Goal: Complete application form

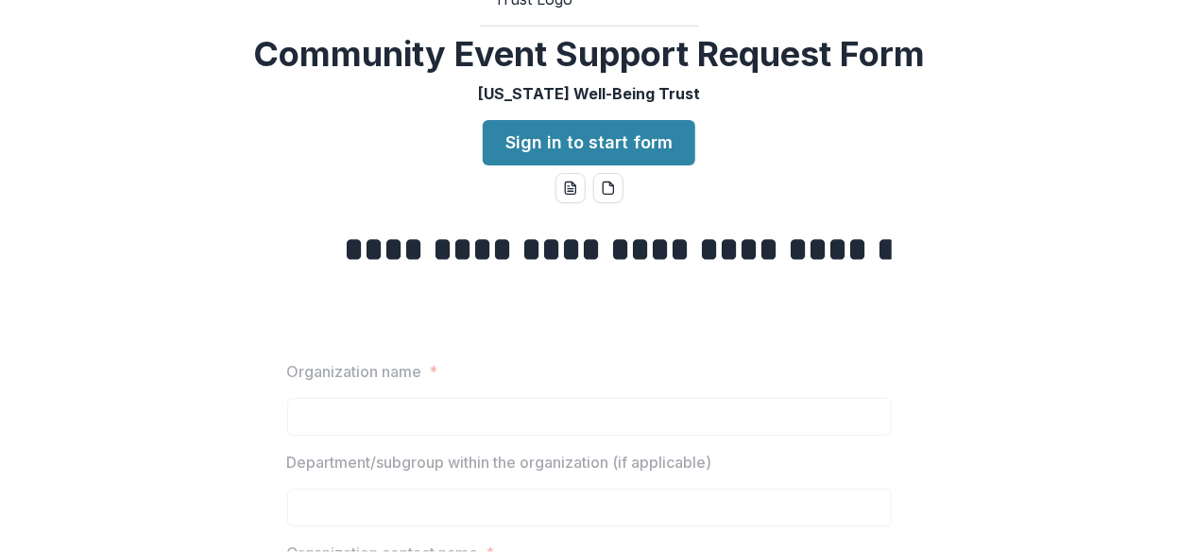
scroll to position [94, 0]
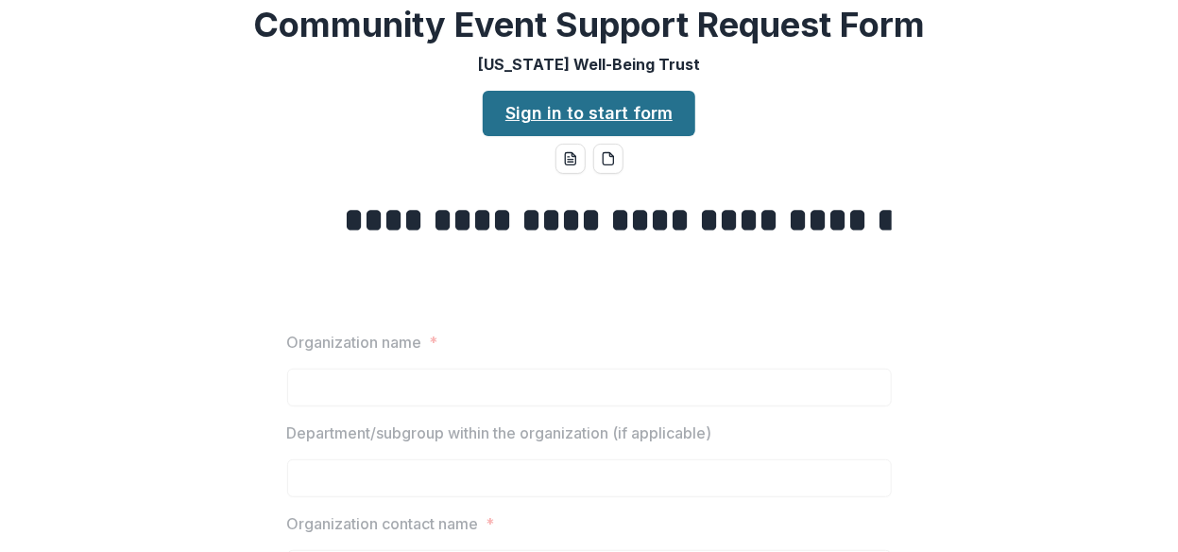
click at [540, 136] on link "Sign in to start form" at bounding box center [589, 113] width 213 height 45
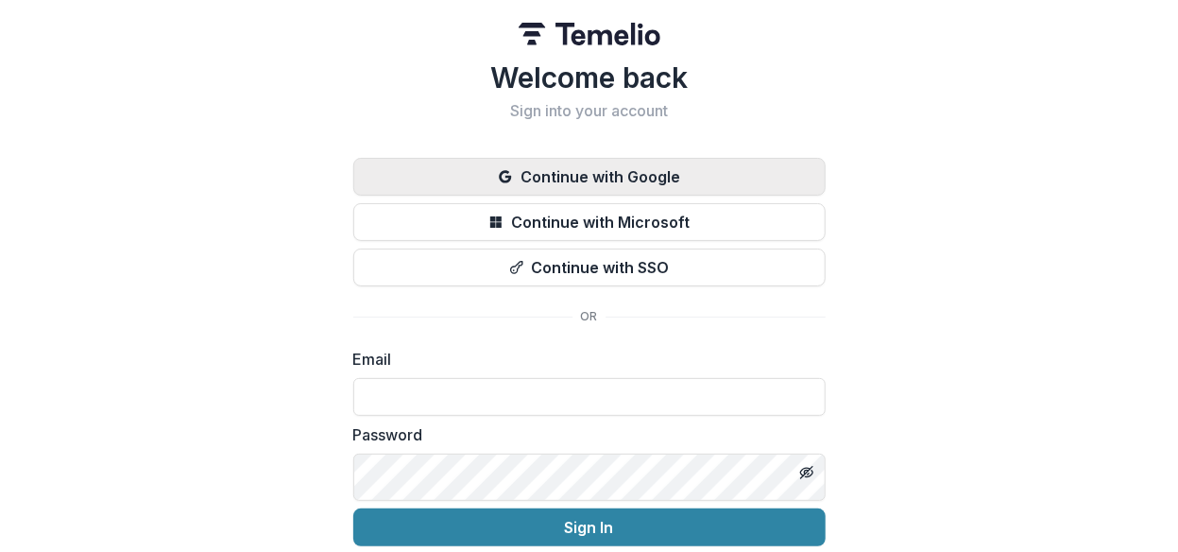
click at [569, 196] on button "Continue with Google" at bounding box center [589, 177] width 472 height 38
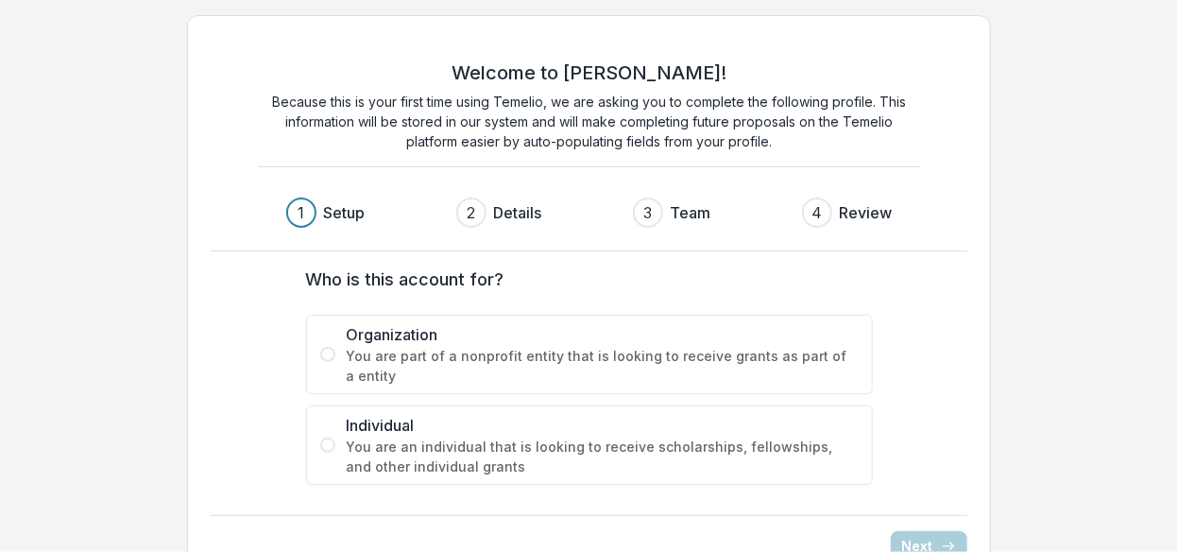
click at [334, 362] on span at bounding box center [327, 354] width 15 height 15
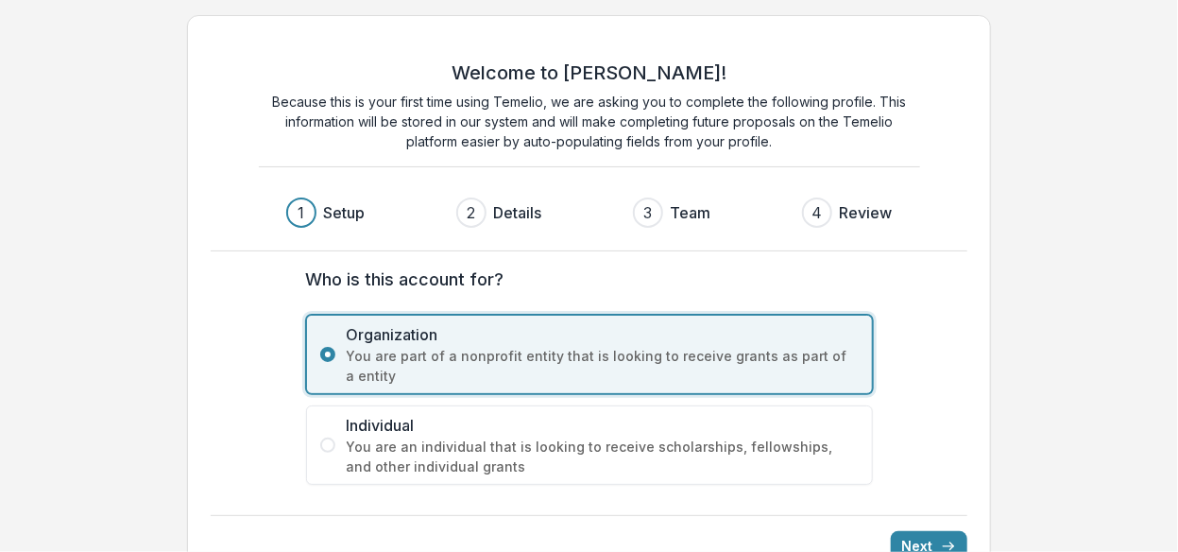
click at [392, 436] on span "Individual" at bounding box center [603, 425] width 512 height 23
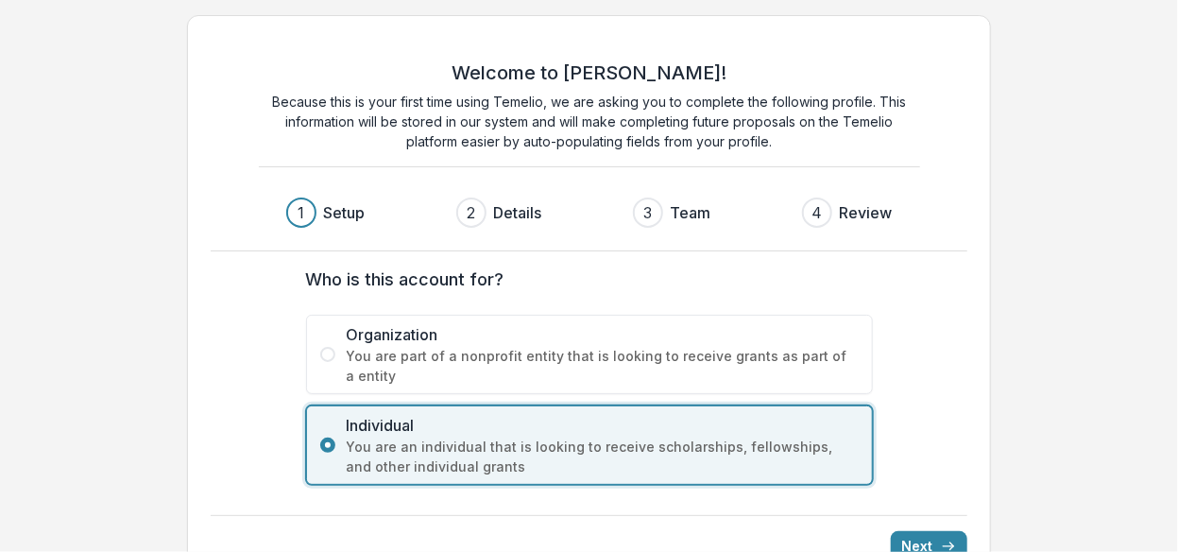
scroll to position [216, 0]
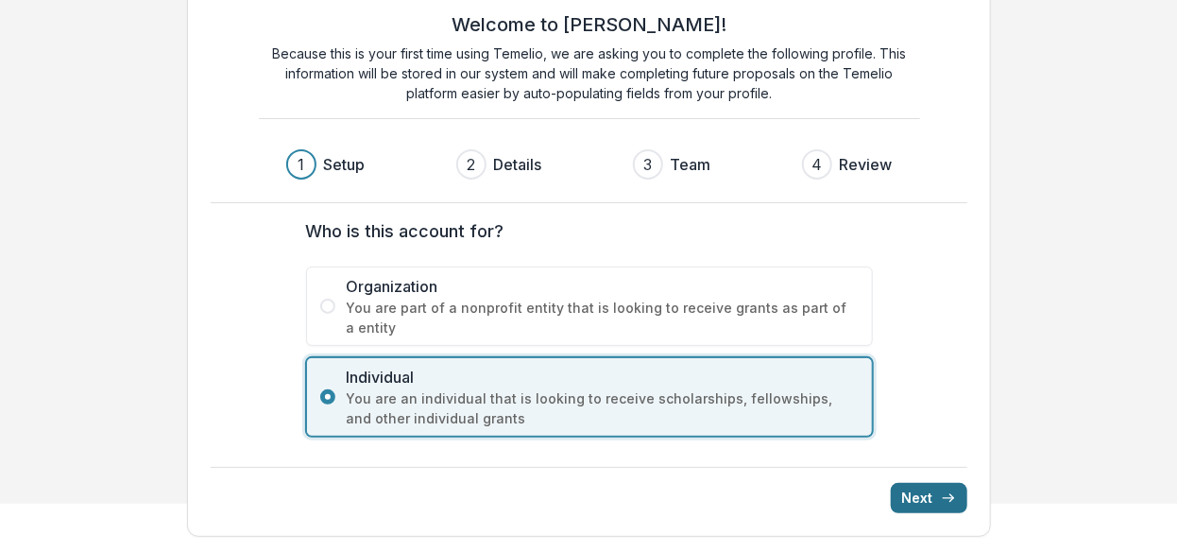
click at [909, 487] on button "Next" at bounding box center [929, 498] width 77 height 30
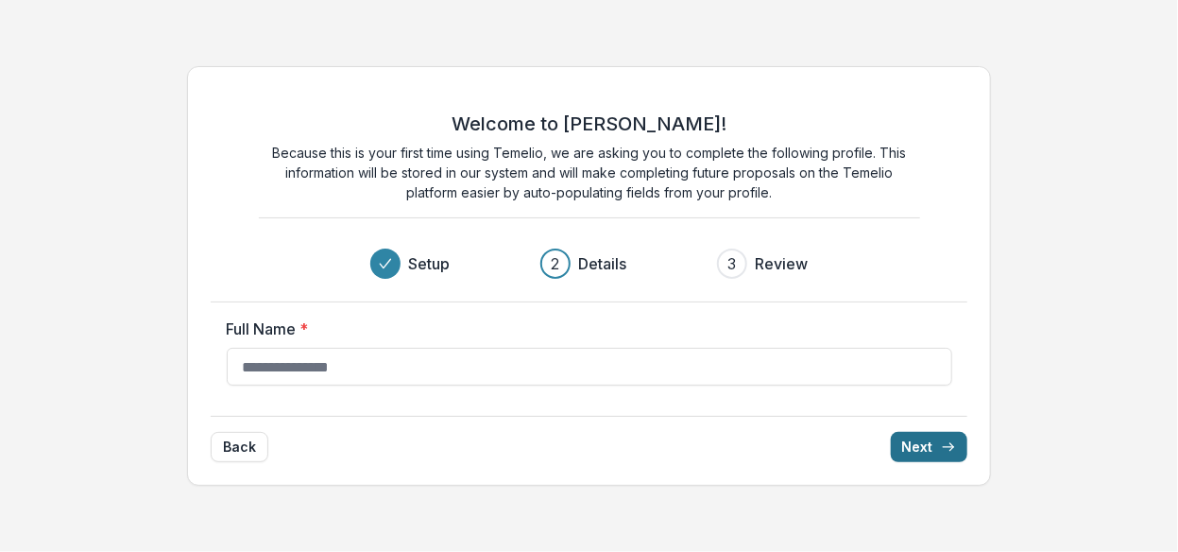
scroll to position [31, 0]
click at [299, 380] on input "Full Name *" at bounding box center [590, 367] width 726 height 38
type input "**********"
click at [894, 462] on button "Next" at bounding box center [929, 447] width 77 height 30
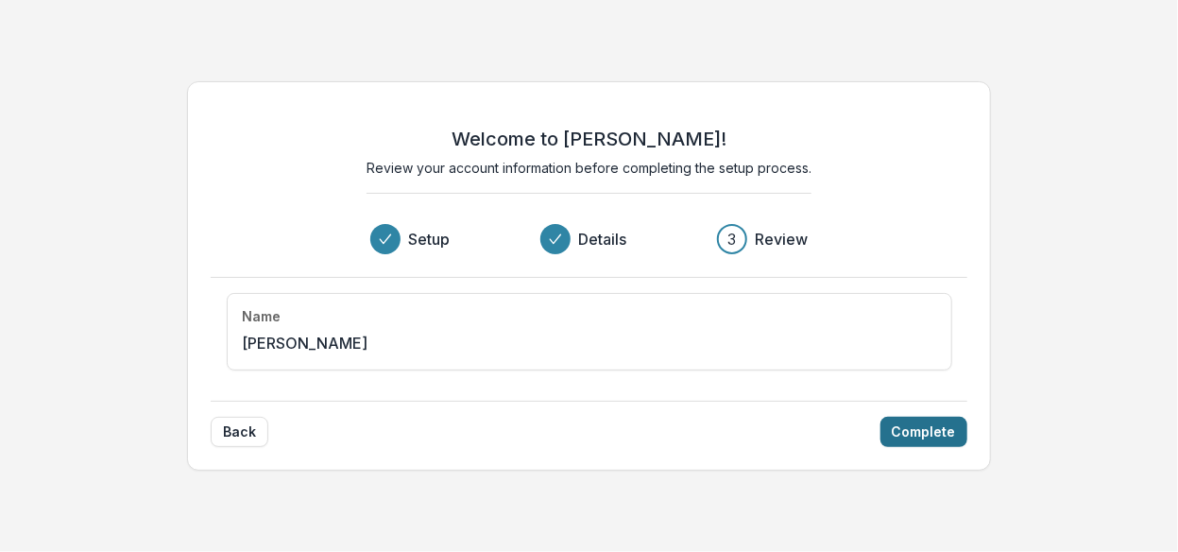
scroll to position [0, 0]
click at [888, 447] on button "Complete" at bounding box center [924, 432] width 87 height 30
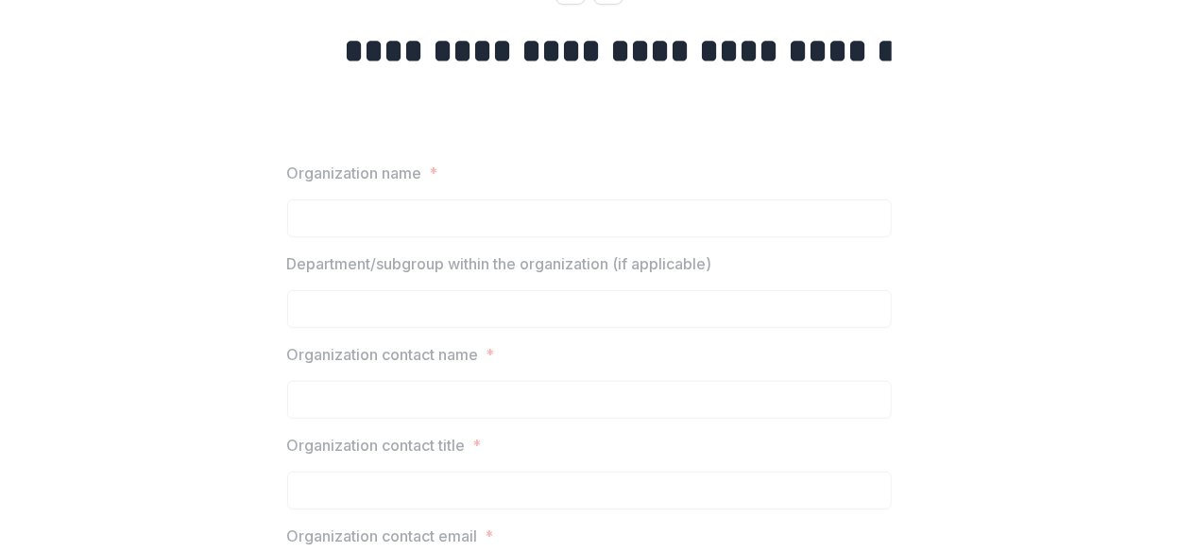
scroll to position [189, 0]
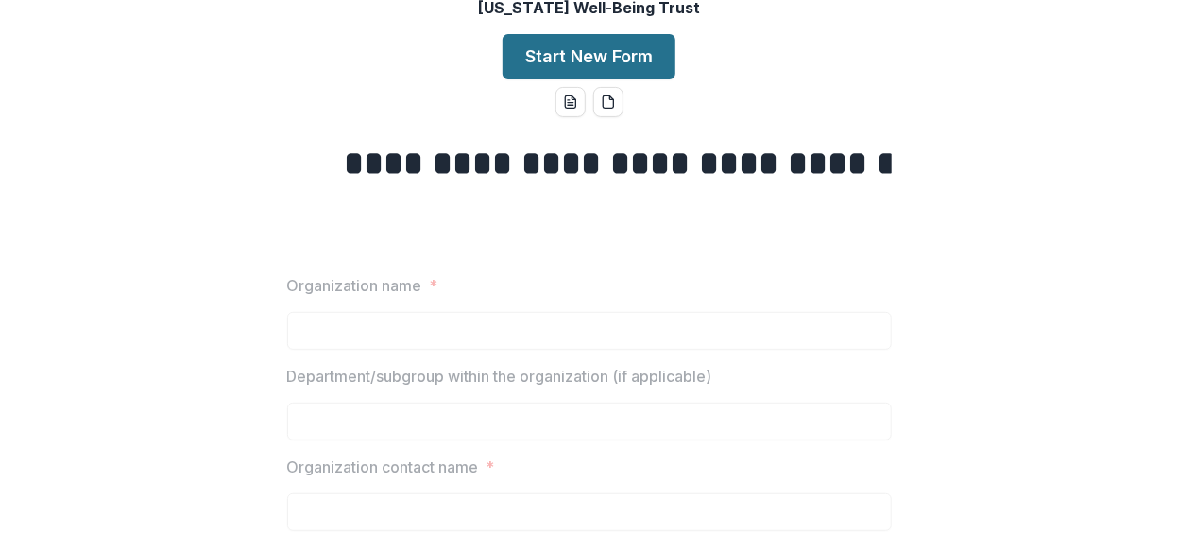
click at [564, 79] on button "Start New Form" at bounding box center [589, 56] width 173 height 45
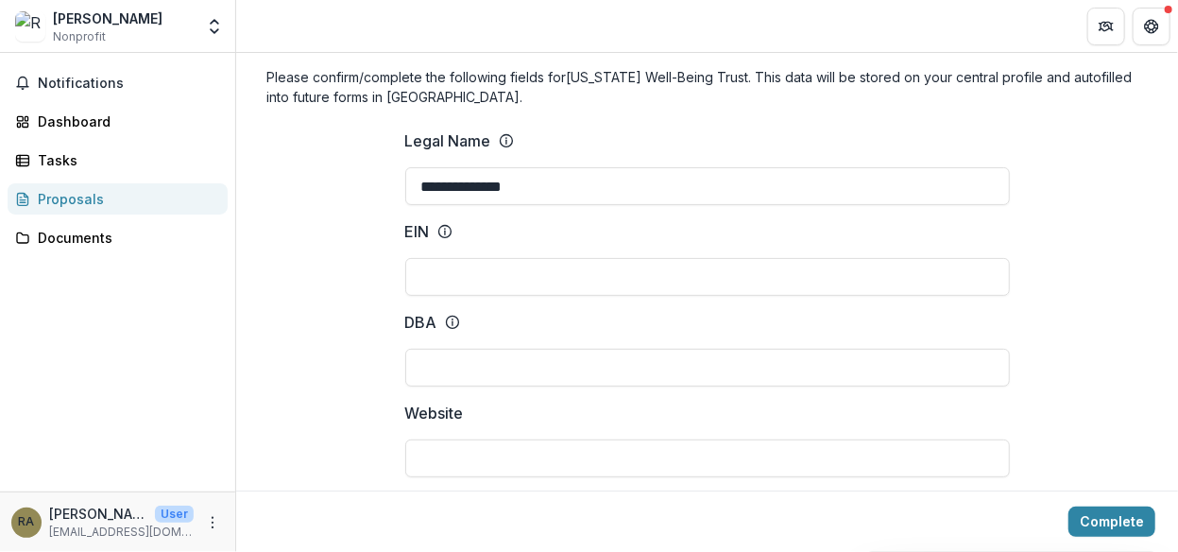
scroll to position [189, 0]
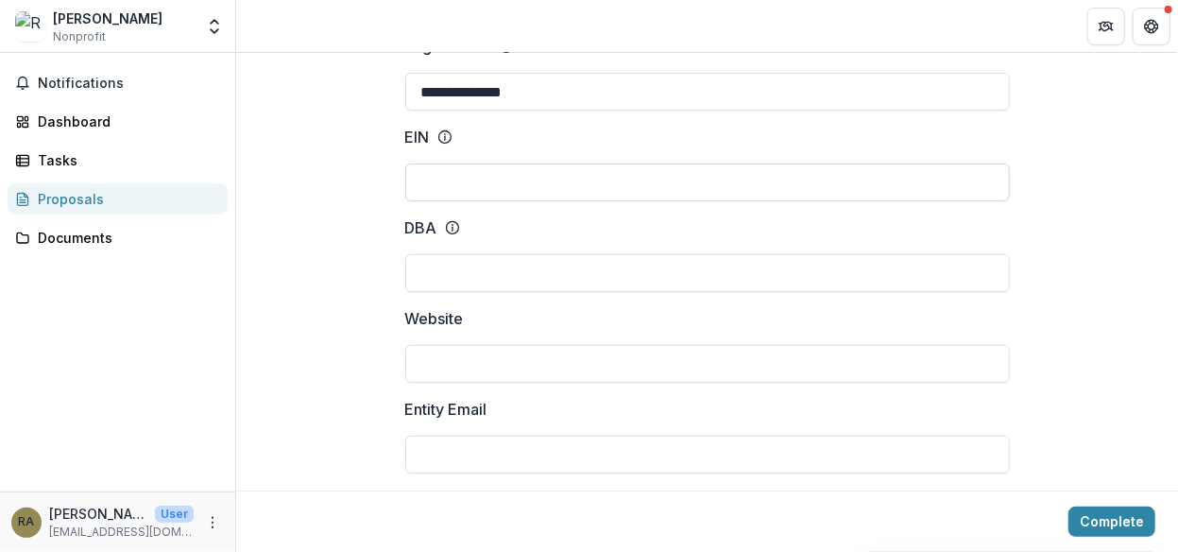
click at [455, 201] on input "EIN" at bounding box center [707, 182] width 605 height 38
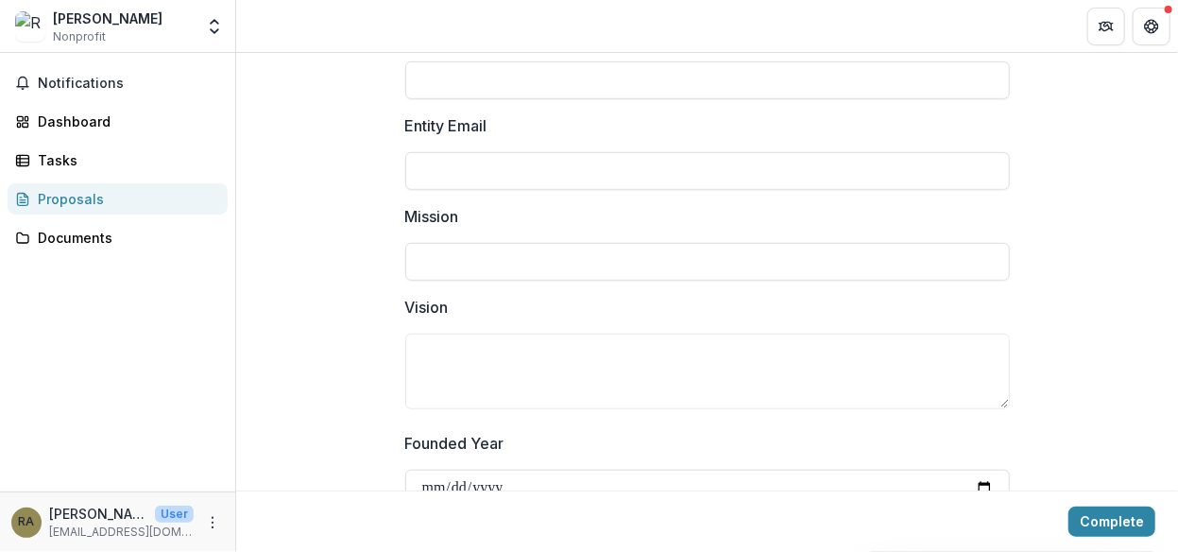
scroll to position [0, 0]
